Goal: Information Seeking & Learning: Learn about a topic

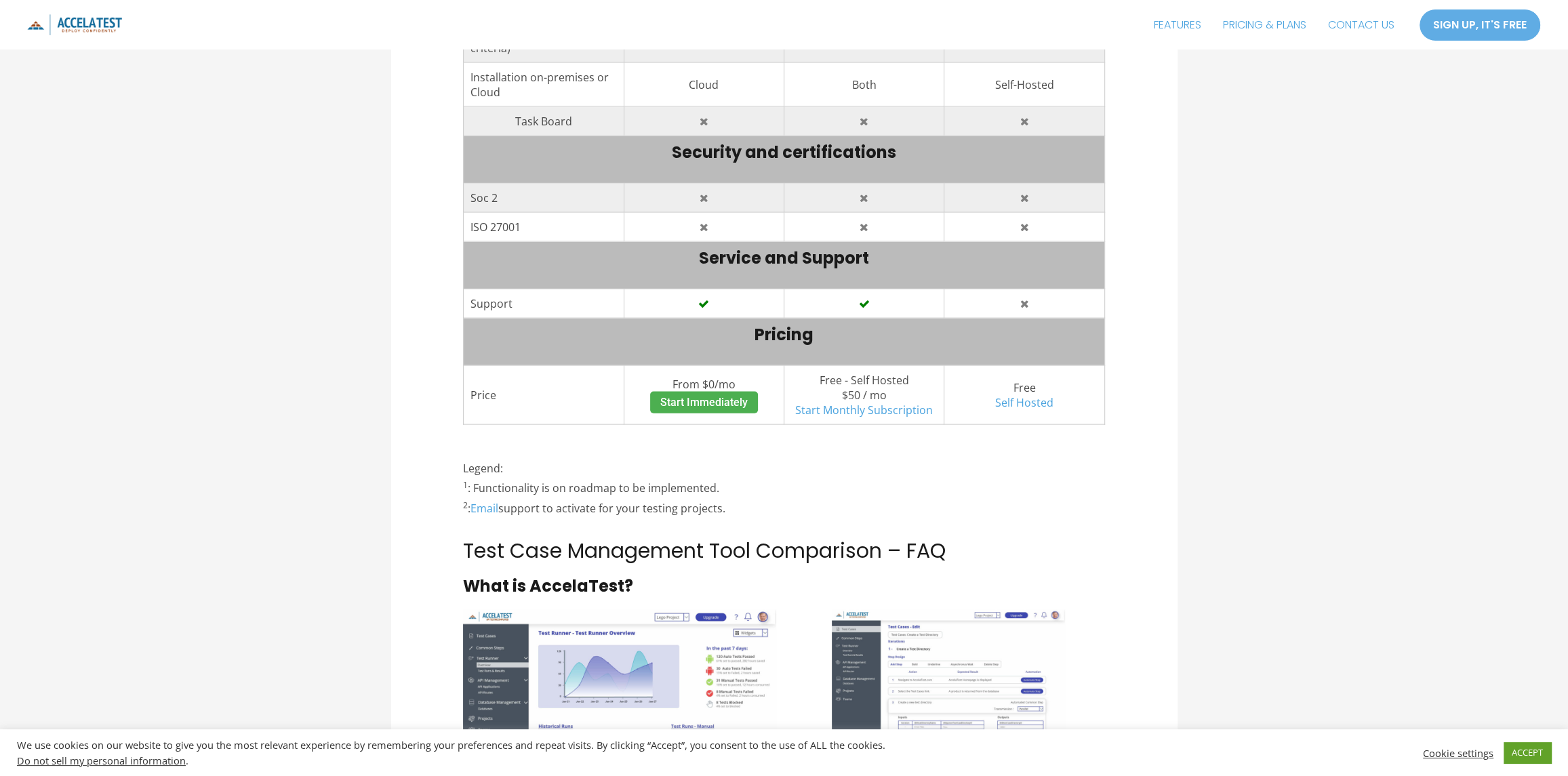
scroll to position [3524, 0]
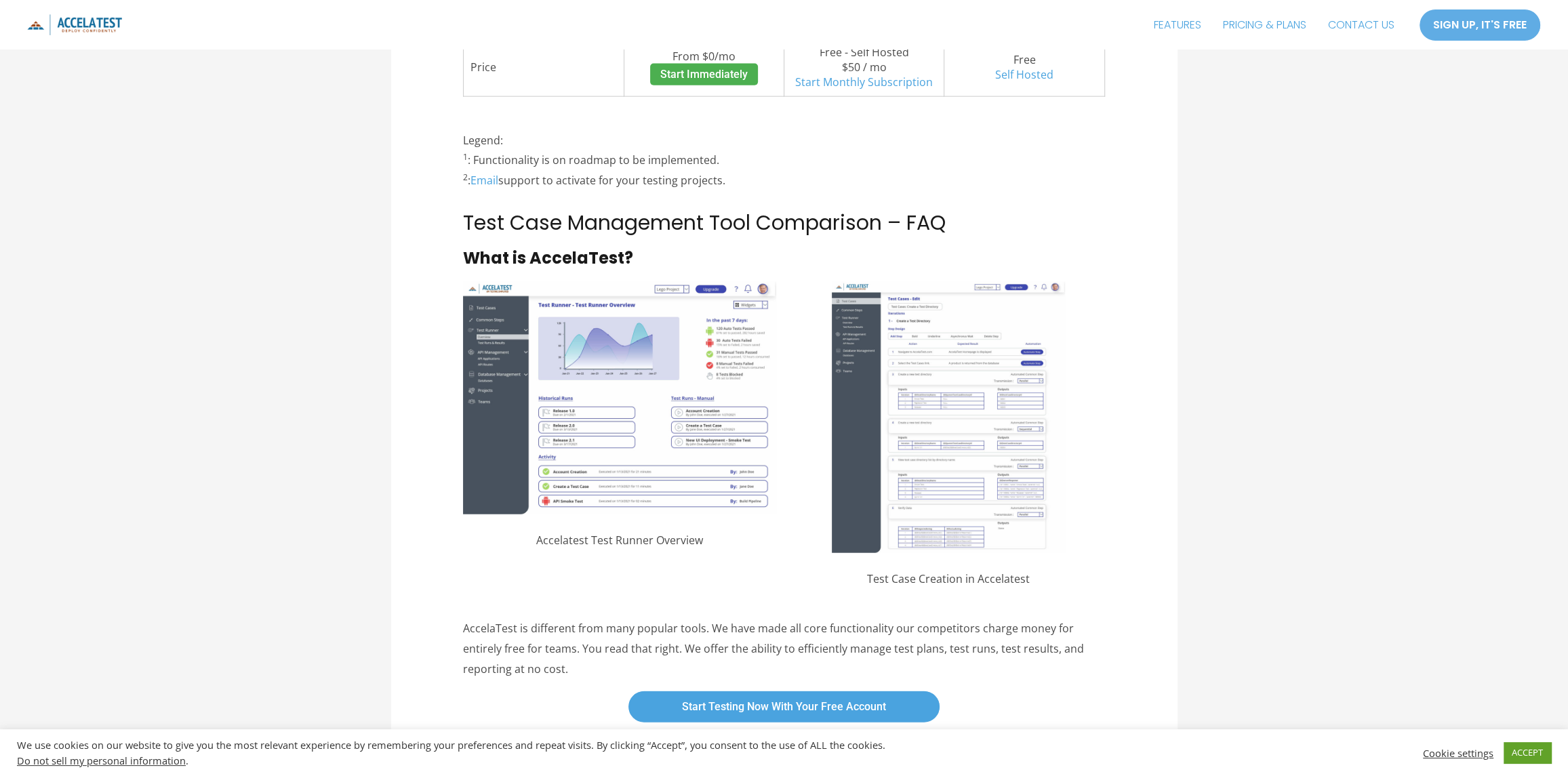
click at [625, 354] on img at bounding box center [619, 397] width 312 height 232
click at [1001, 445] on img at bounding box center [948, 417] width 233 height 271
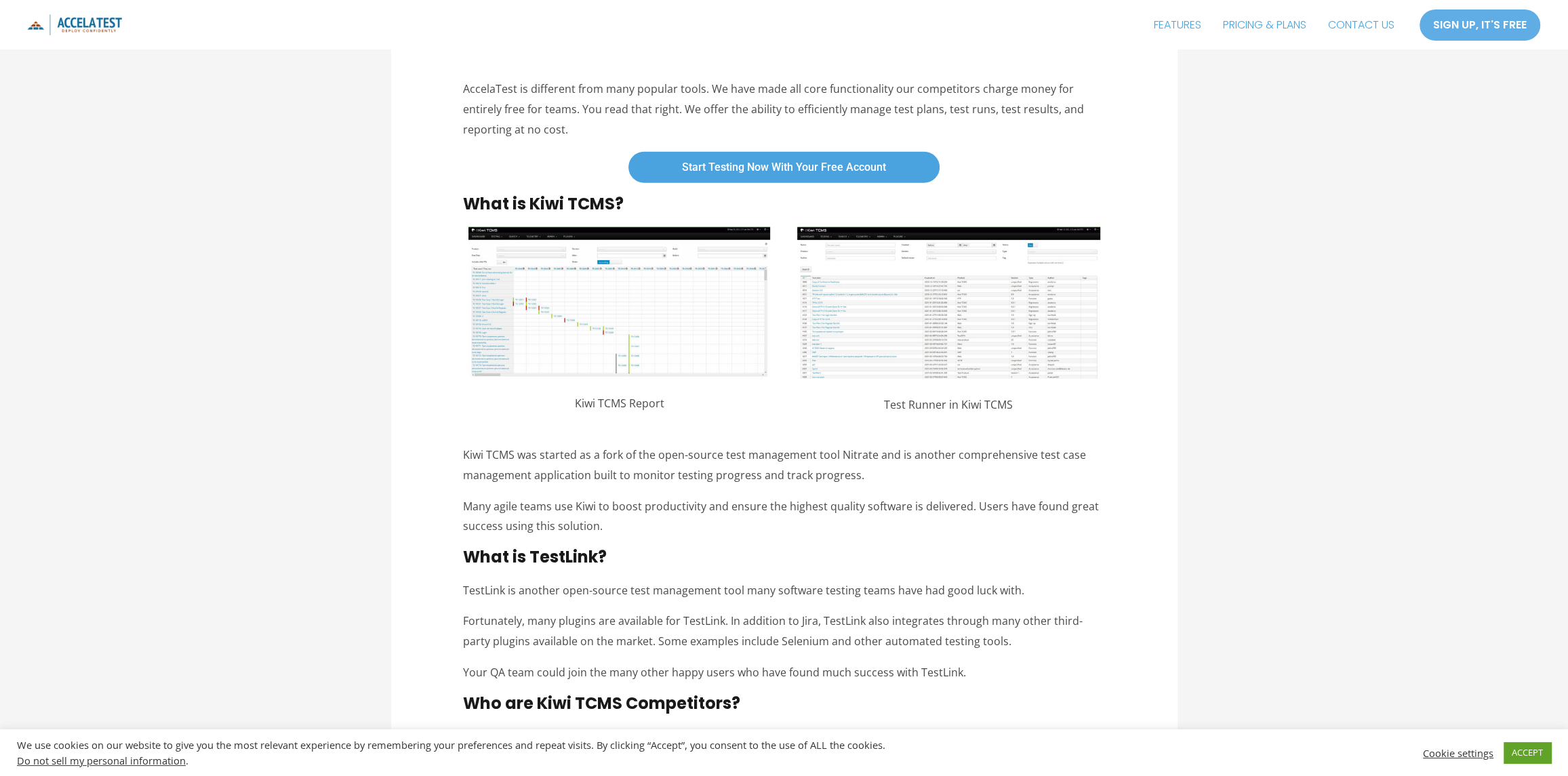
scroll to position [4065, 0]
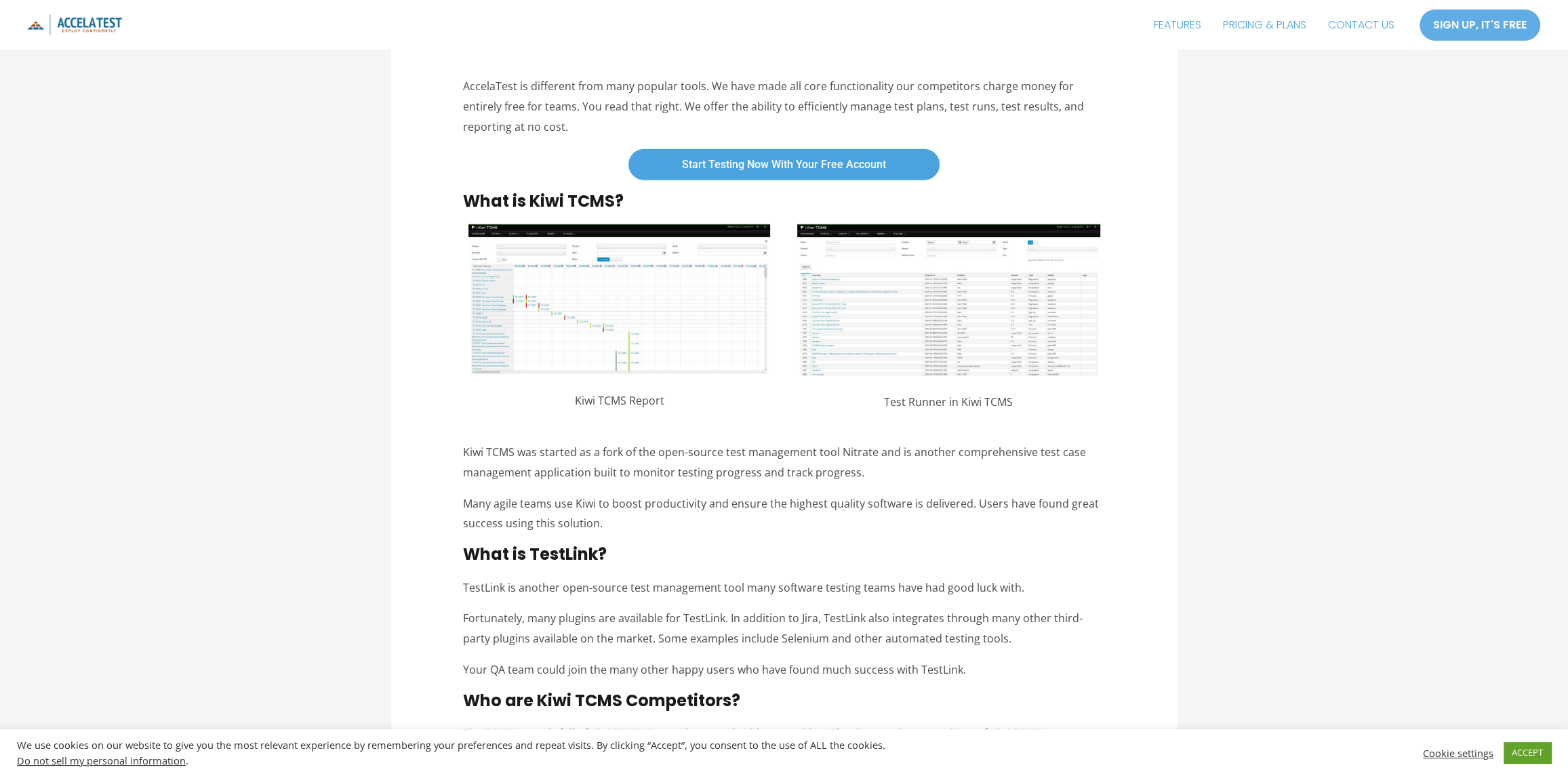
click at [861, 323] on img at bounding box center [948, 300] width 303 height 152
click at [911, 276] on img at bounding box center [948, 300] width 303 height 152
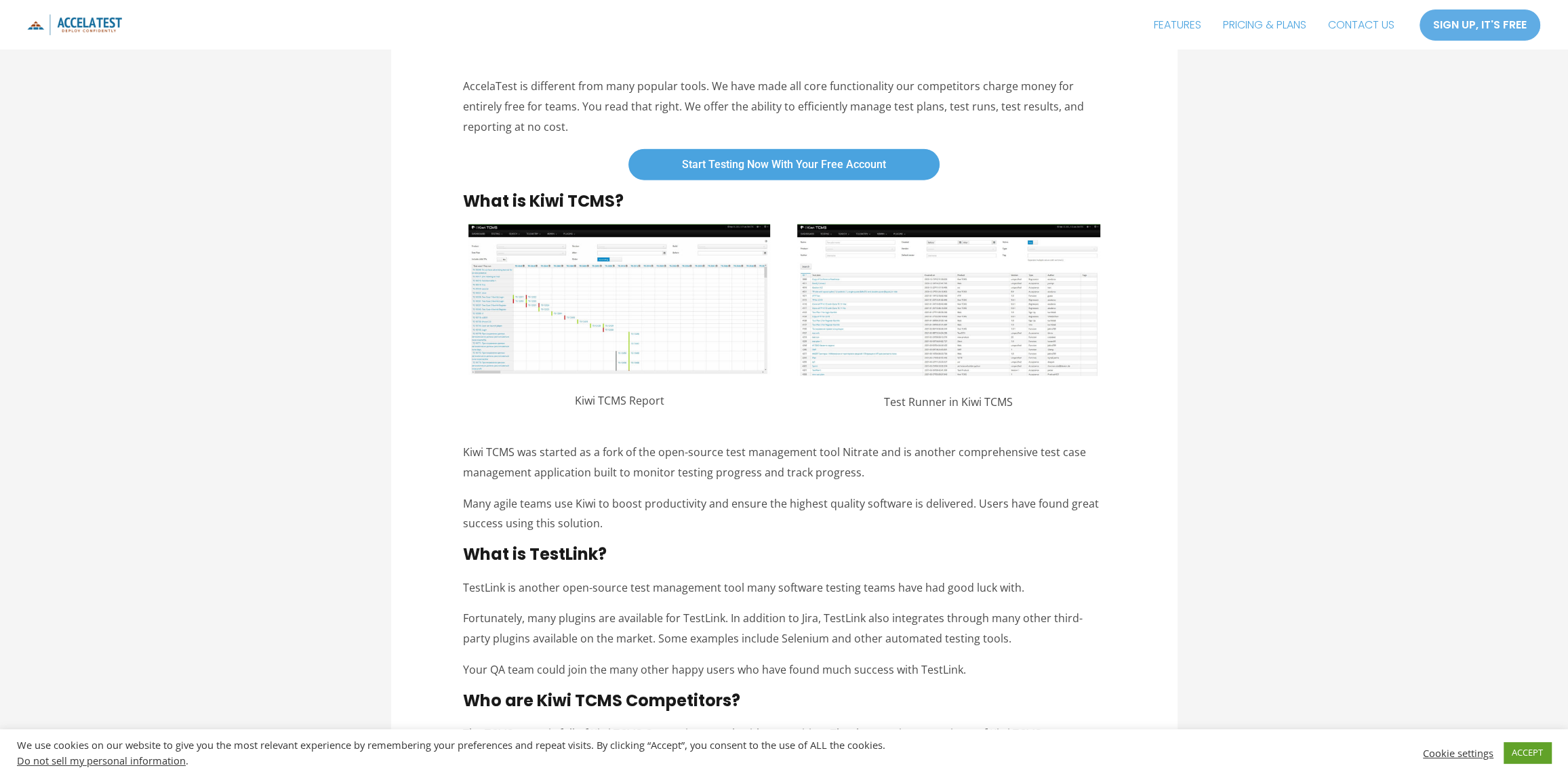
click at [911, 276] on img at bounding box center [948, 300] width 303 height 152
click at [677, 294] on img at bounding box center [619, 299] width 302 height 150
click at [861, 315] on img at bounding box center [948, 300] width 303 height 152
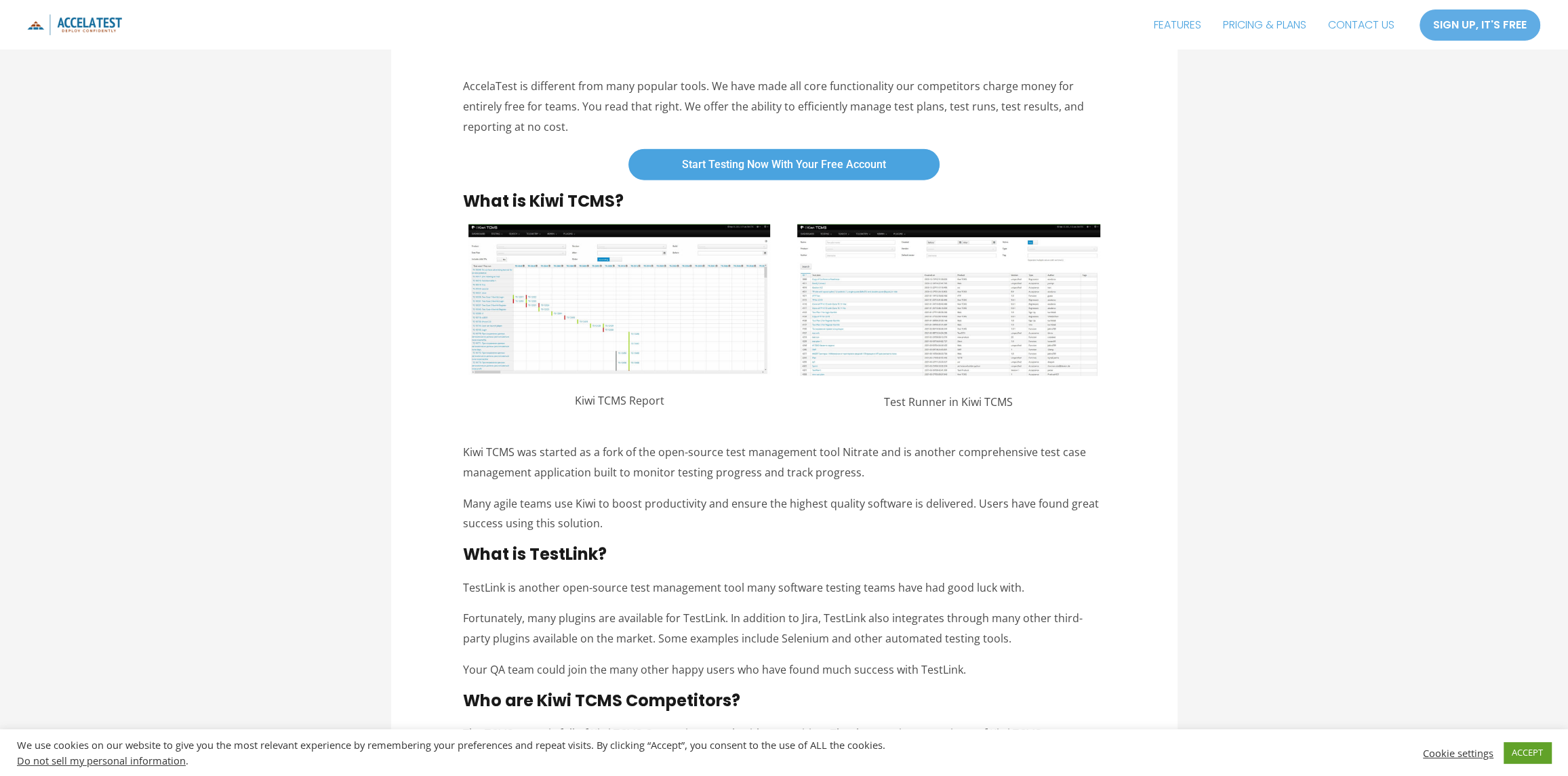
click at [861, 315] on img at bounding box center [948, 300] width 303 height 152
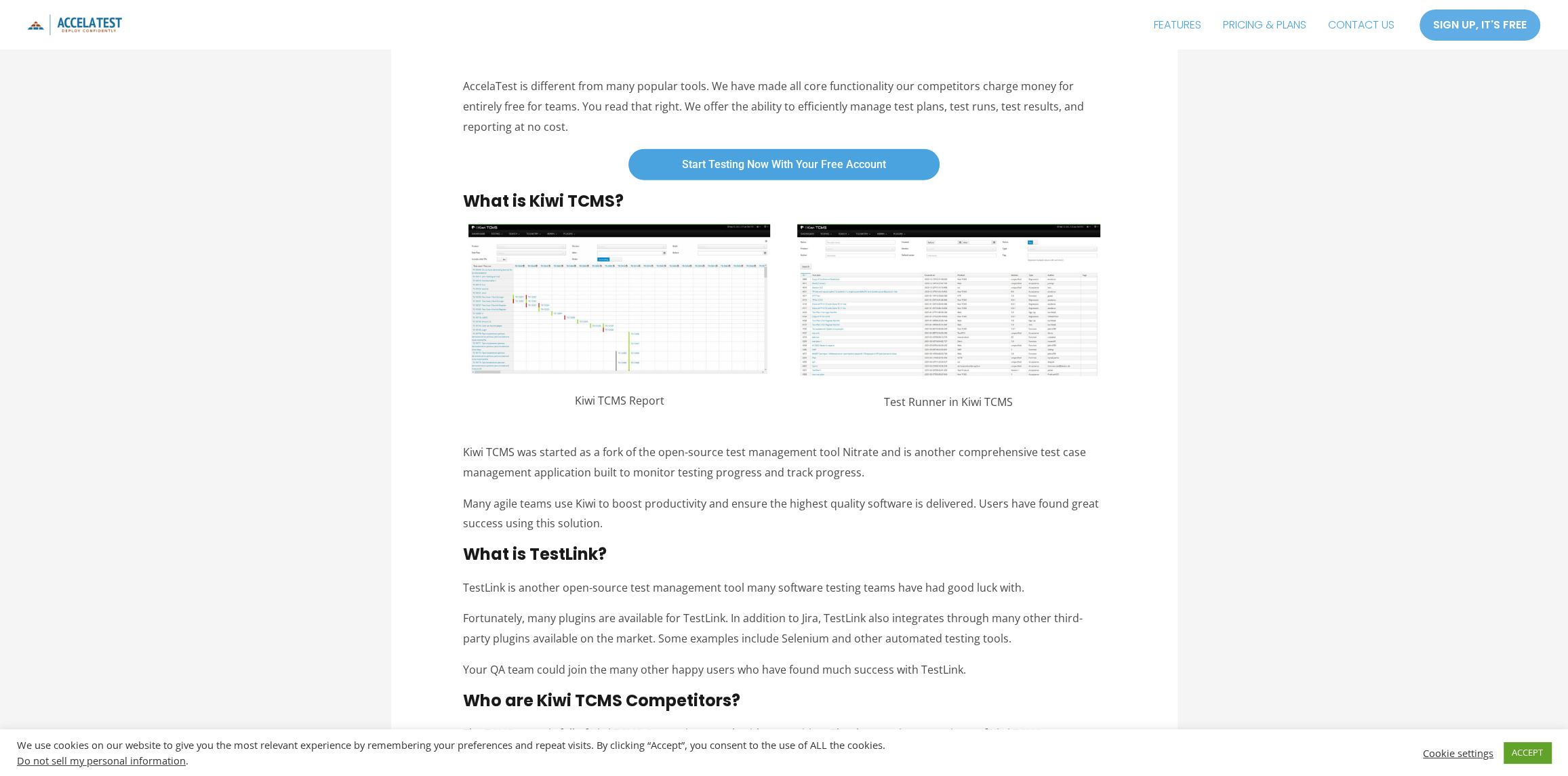
click at [861, 315] on img at bounding box center [948, 300] width 303 height 152
